Goal: Navigation & Orientation: Find specific page/section

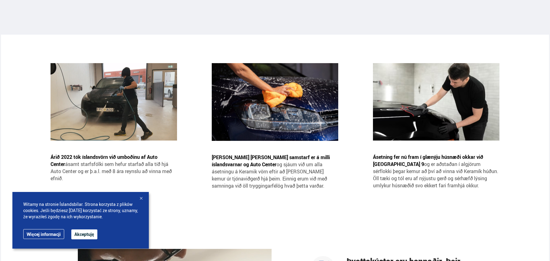
scroll to position [496, 0]
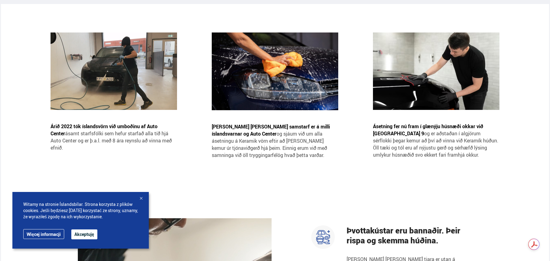
click at [140, 197] on div at bounding box center [141, 199] width 6 height 6
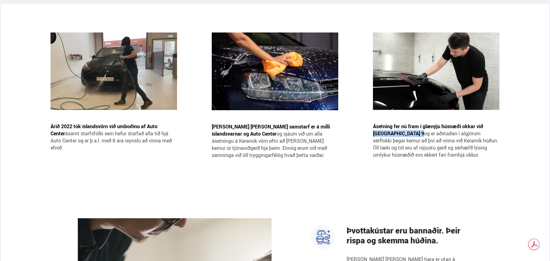
drag, startPoint x: 407, startPoint y: 130, endPoint x: 373, endPoint y: 127, distance: 34.6
click at [373, 127] on span "Ásetning fer nú fram í glænýju húsnæði okkar við Lambhagaveg 9 og er aðstaðan í…" at bounding box center [435, 140] width 125 height 35
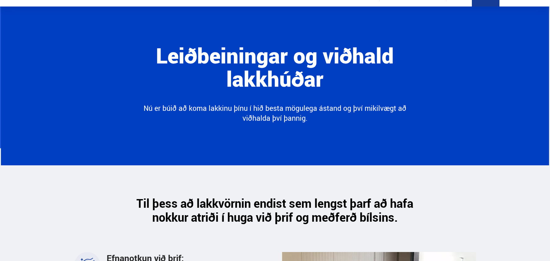
scroll to position [0, 0]
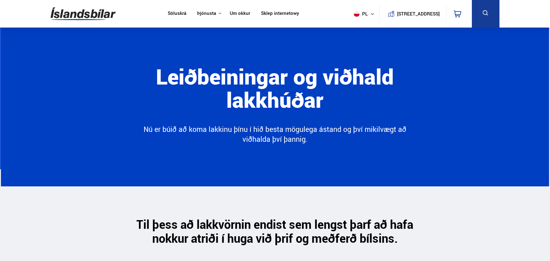
click at [237, 13] on link "Um okkur" at bounding box center [240, 14] width 20 height 7
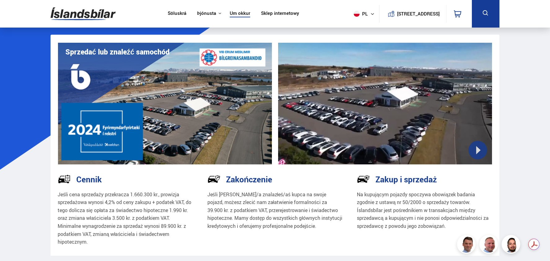
click at [370, 13] on icon at bounding box center [372, 14] width 4 height 4
click at [357, 25] on link "is" at bounding box center [360, 26] width 33 height 9
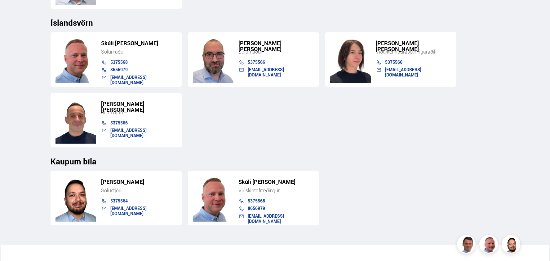
scroll to position [806, 0]
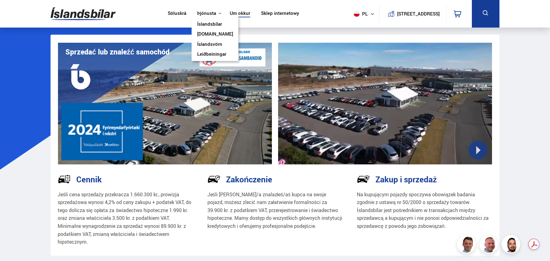
click at [206, 44] on link "Íslandsvörn" at bounding box center [209, 45] width 25 height 7
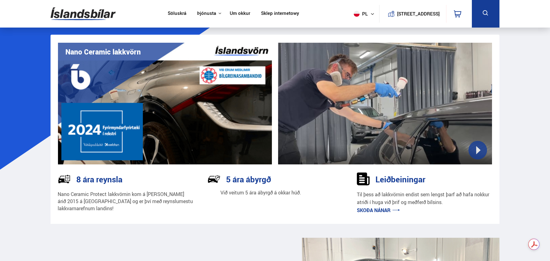
click at [140, 53] on img at bounding box center [165, 104] width 214 height 122
click at [184, 97] on img at bounding box center [165, 104] width 214 height 122
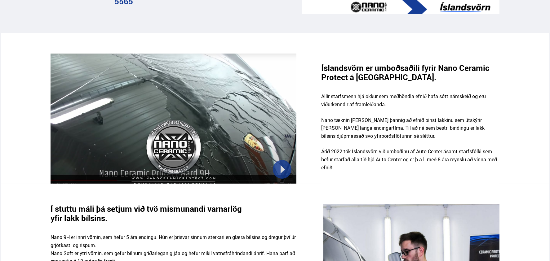
scroll to position [341, 0]
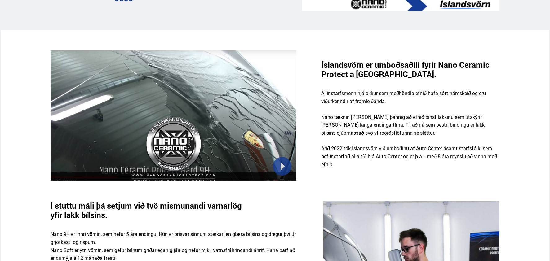
click at [174, 117] on div at bounding box center [174, 116] width 246 height 130
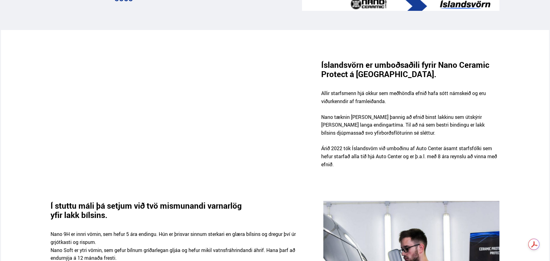
scroll to position [372, 0]
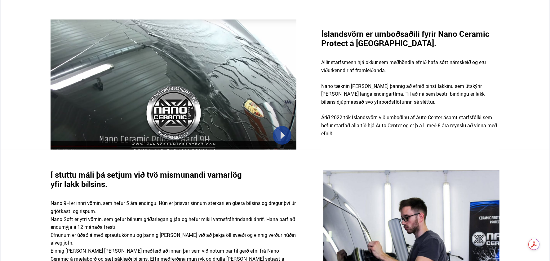
click at [177, 137] on div at bounding box center [174, 85] width 246 height 130
click at [63, 145] on div at bounding box center [174, 85] width 246 height 130
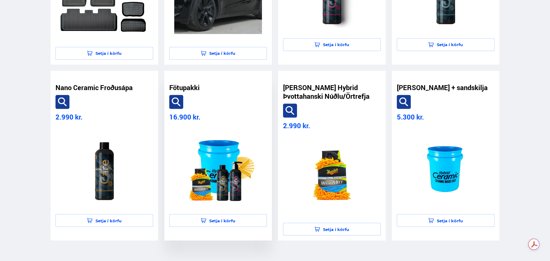
scroll to position [1333, 0]
